Goal: Navigation & Orientation: Go to known website

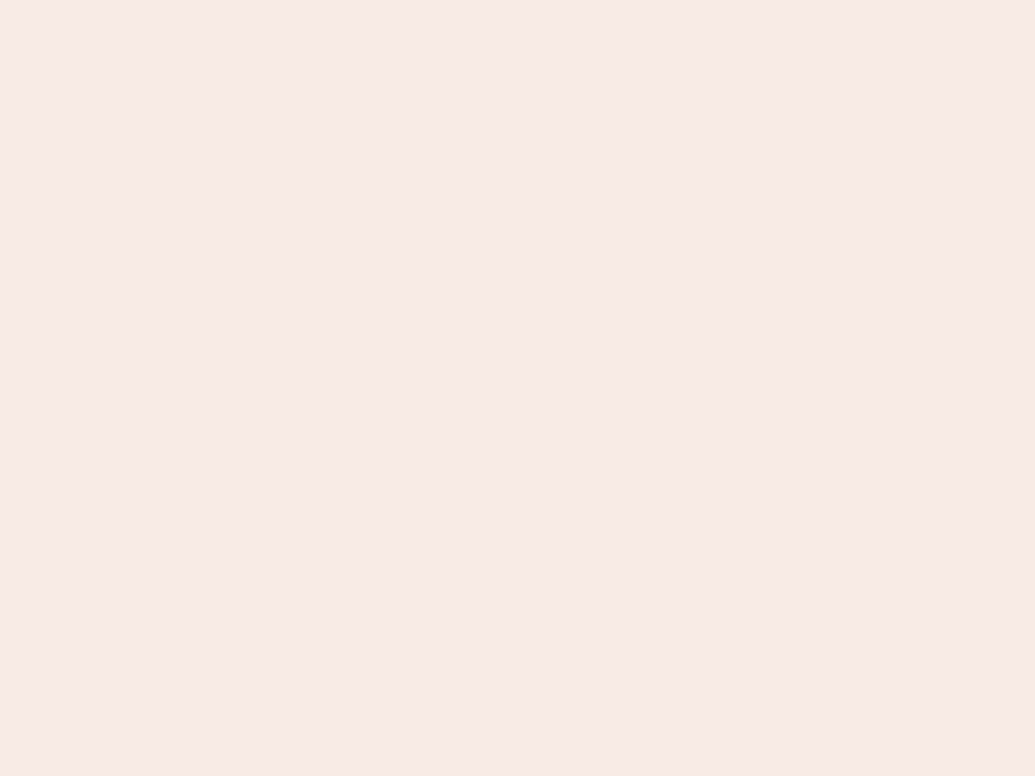
click at [517, 388] on nb-app "Almost there Thank you for registering for Newbook. Your account is under revie…" at bounding box center [517, 388] width 1035 height 776
click at [517, 0] on nb-app "Almost there Thank you for registering for Newbook. Your account is under revie…" at bounding box center [517, 388] width 1035 height 776
click at [553, 0] on nb-app "Almost there Thank you for registering for Newbook. Your account is under revie…" at bounding box center [517, 388] width 1035 height 776
click at [517, 388] on nb-app "Almost there Thank you for registering for Newbook. Your account is under revie…" at bounding box center [517, 388] width 1035 height 776
click at [517, 0] on nb-app "Almost there Thank you for registering for Newbook. Your account is under revie…" at bounding box center [517, 388] width 1035 height 776
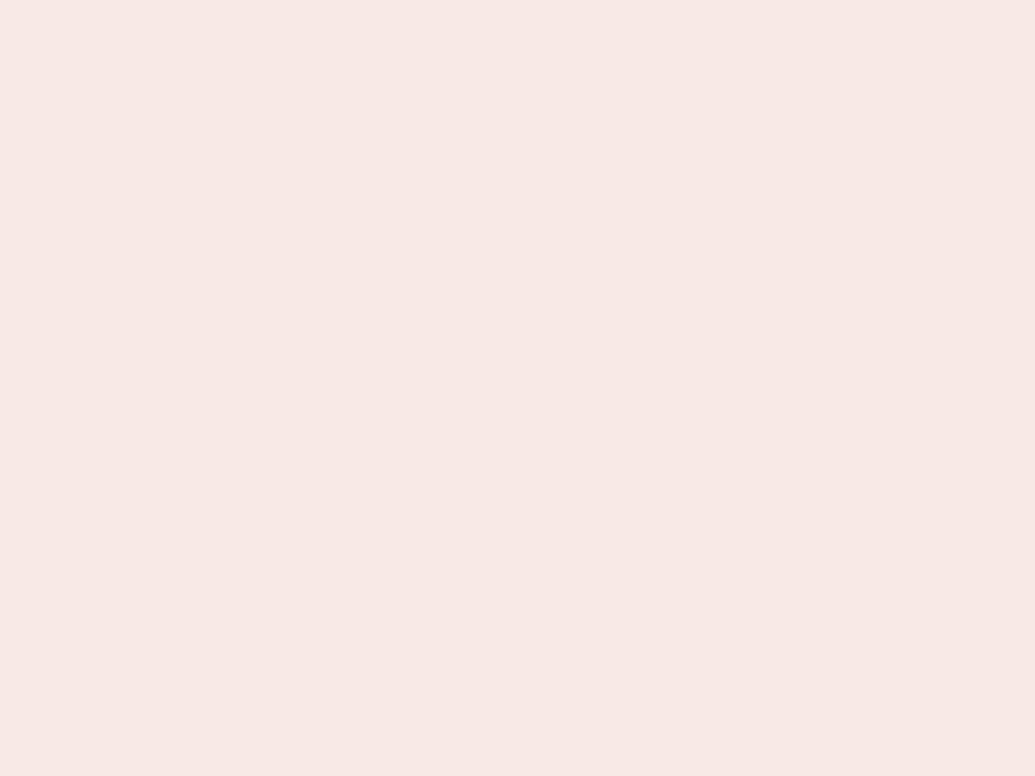
click at [361, 0] on nb-app "Almost there Thank you for registering for Newbook. Your account is under revie…" at bounding box center [517, 388] width 1035 height 776
click at [517, 388] on nb-app "Almost there Thank you for registering for Newbook. Your account is under revie…" at bounding box center [517, 388] width 1035 height 776
click at [517, 0] on nb-app "Almost there Thank you for registering for Newbook. Your account is under revie…" at bounding box center [517, 388] width 1035 height 776
click at [361, 0] on nb-app "Almost there Thank you for registering for Newbook. Your account is under revie…" at bounding box center [517, 388] width 1035 height 776
click at [517, 388] on nb-app "Almost there Thank you for registering for Newbook. Your account is under revie…" at bounding box center [517, 388] width 1035 height 776
